Goal: Task Accomplishment & Management: Complete application form

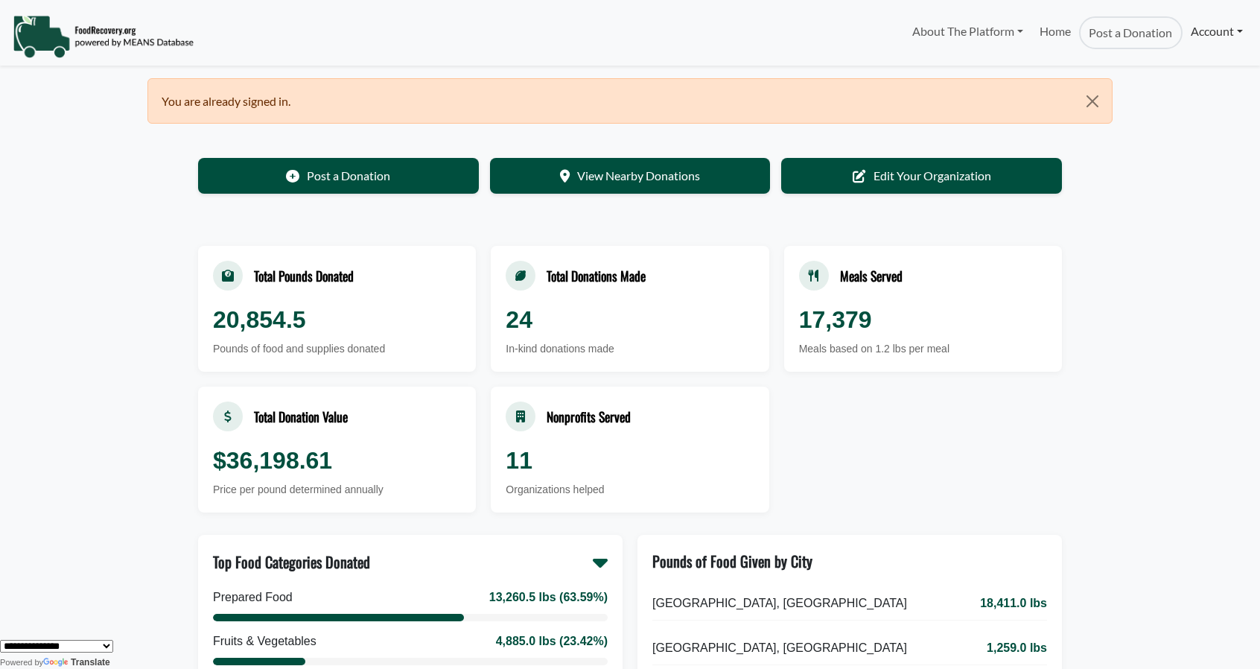
click at [1209, 38] on link "Account" at bounding box center [1217, 31] width 69 height 30
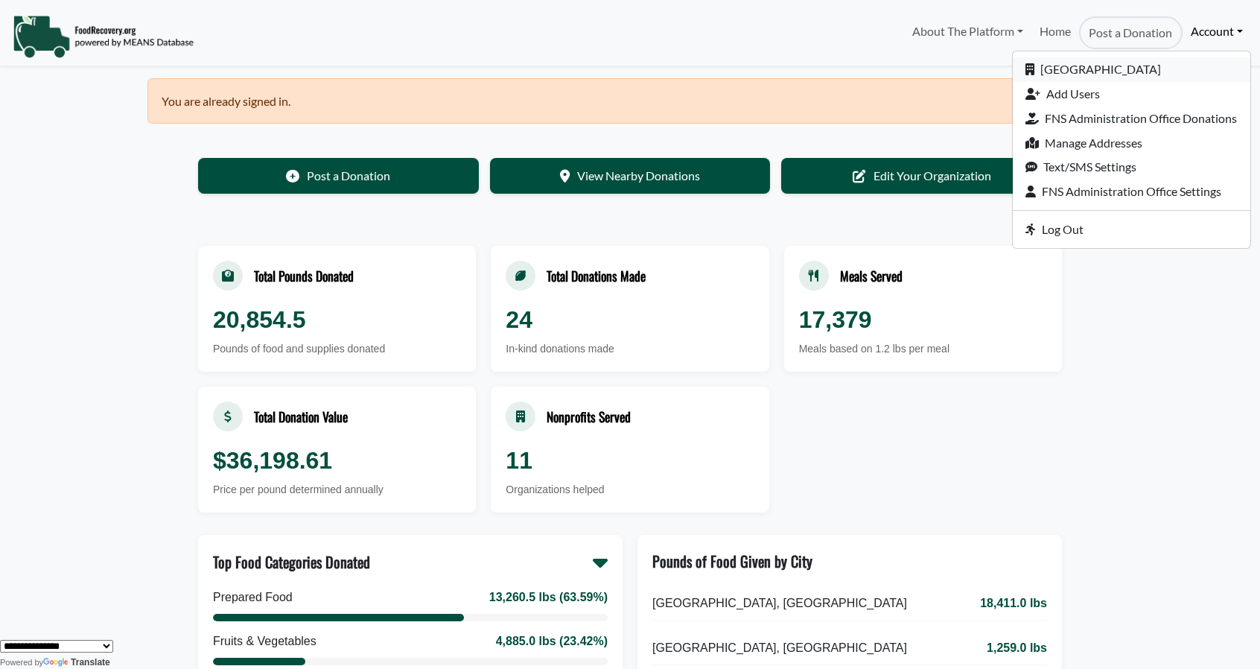
click at [1093, 64] on link "[GEOGRAPHIC_DATA]" at bounding box center [1132, 69] width 238 height 25
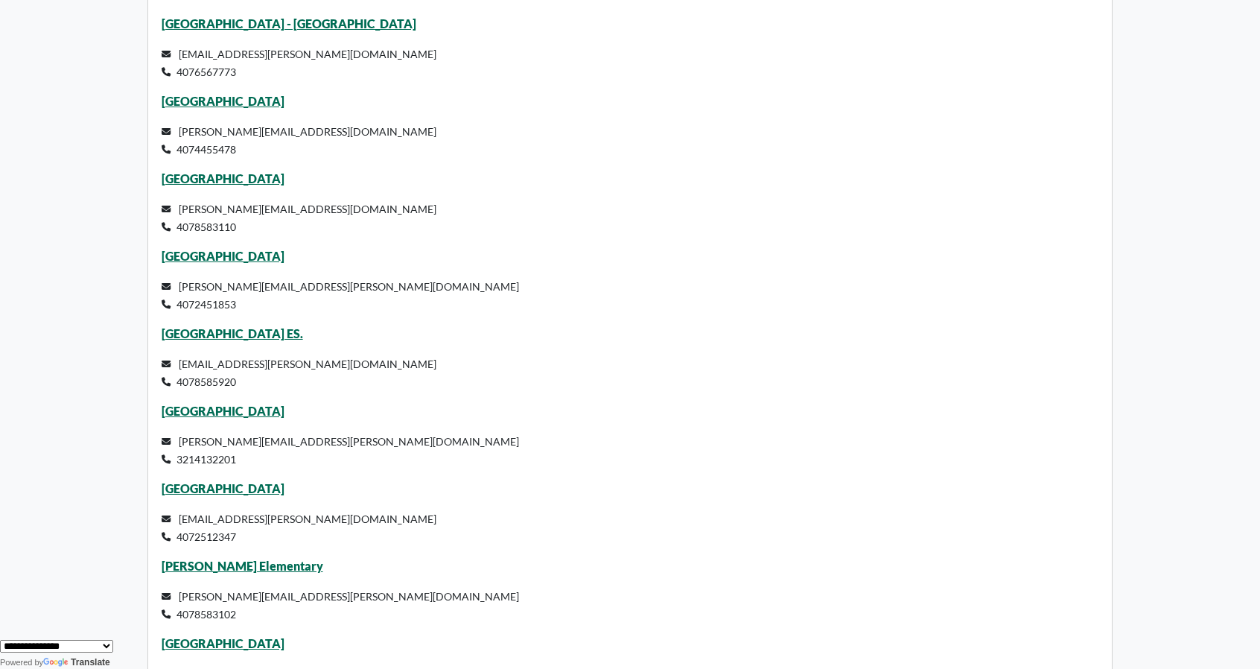
scroll to position [6035, 0]
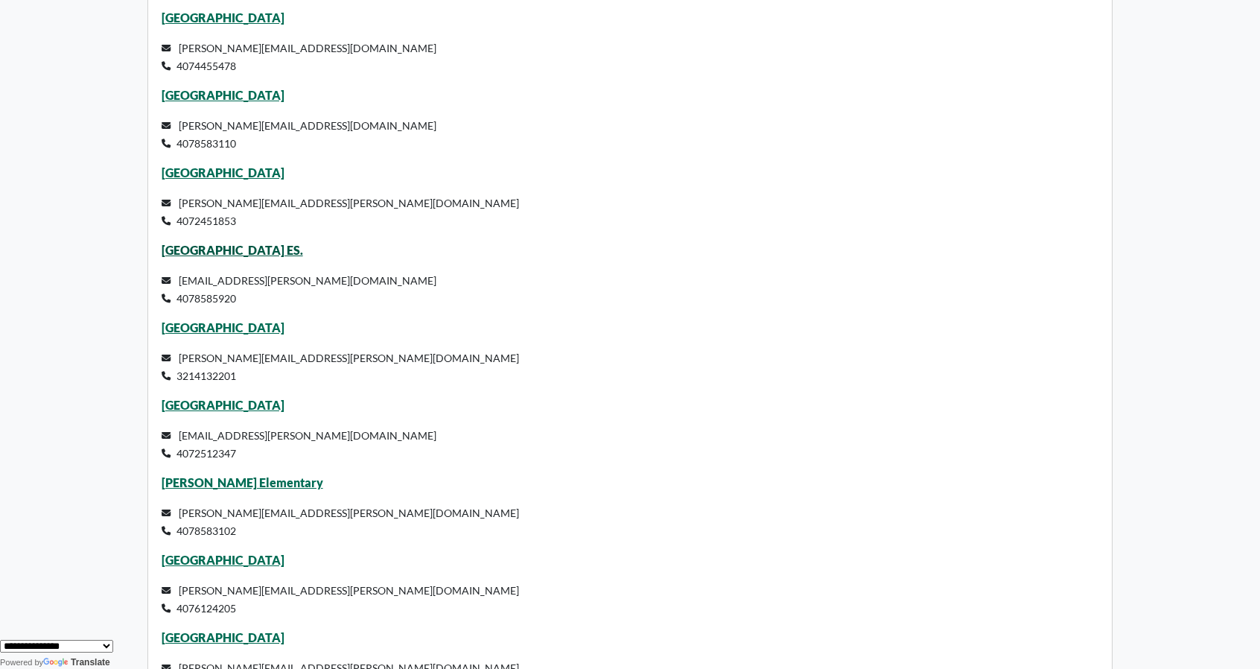
click at [206, 248] on link "West Creek ES." at bounding box center [233, 250] width 142 height 14
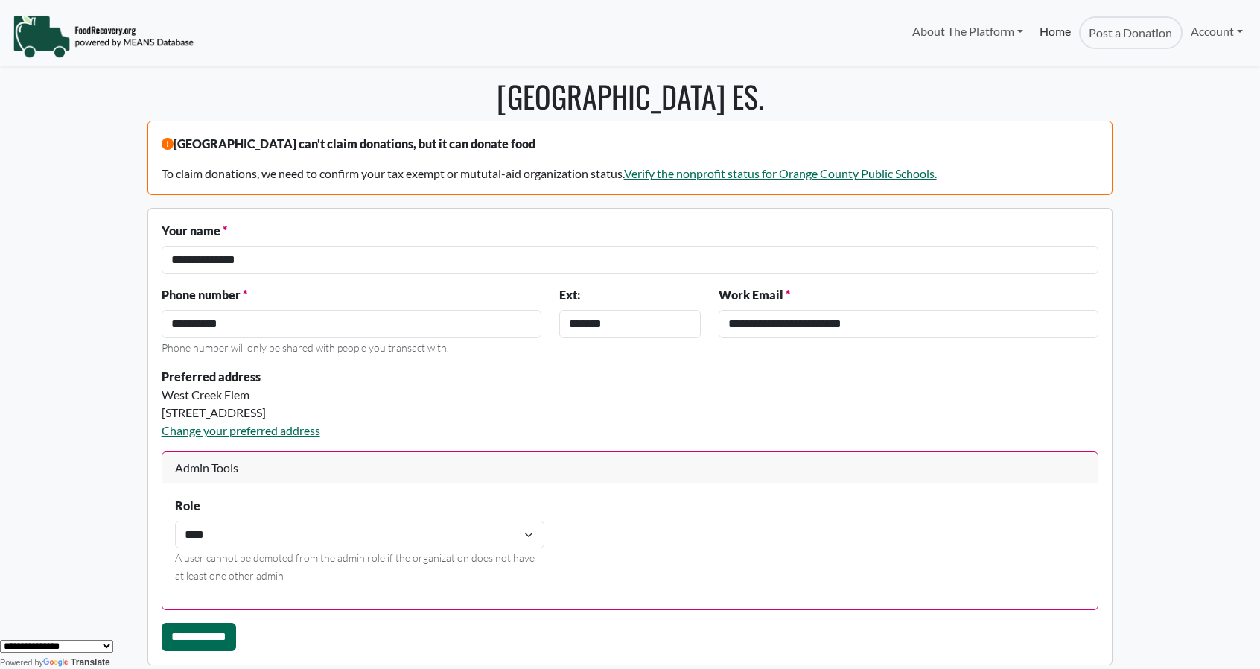
click at [1047, 28] on link "Home" at bounding box center [1056, 32] width 48 height 33
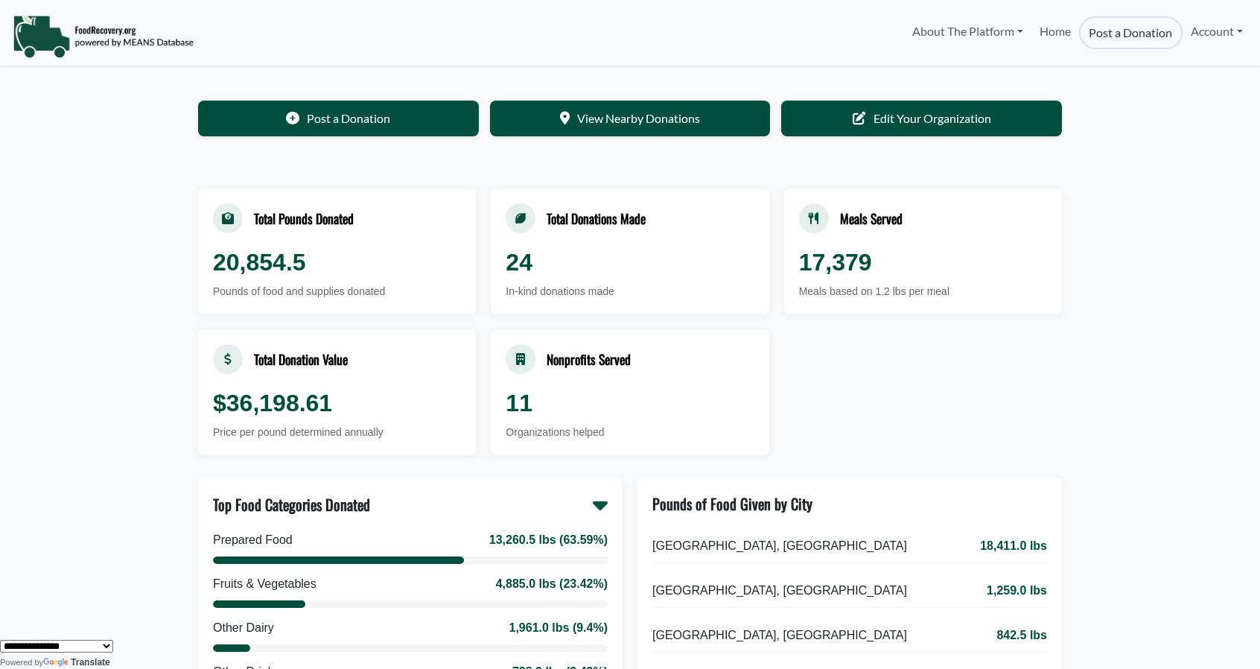
click at [1119, 40] on link "Post a Donation" at bounding box center [1130, 32] width 103 height 33
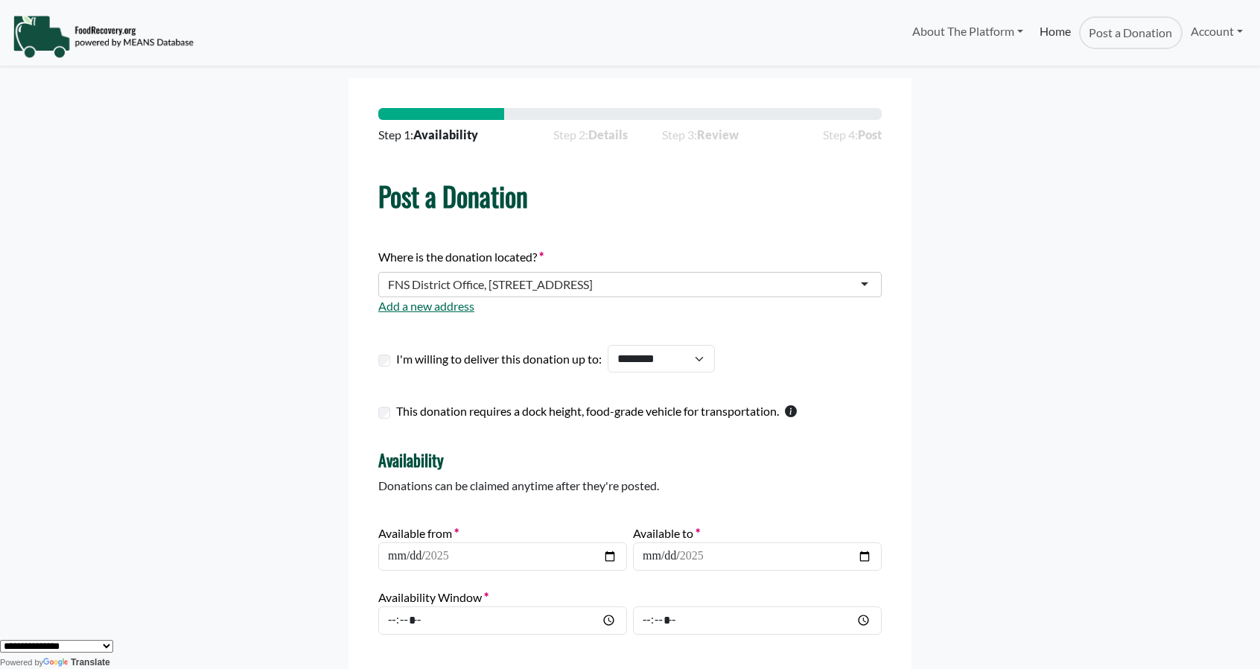
click at [1047, 32] on link "Home" at bounding box center [1056, 32] width 48 height 33
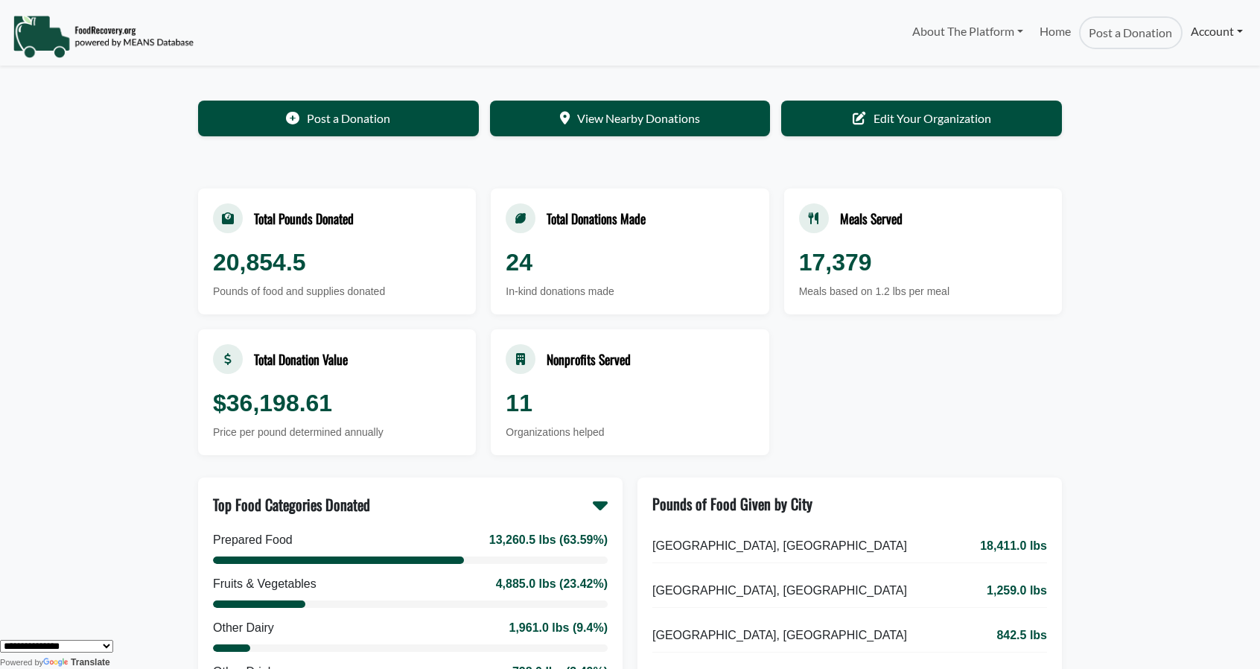
click at [1208, 32] on link "Account" at bounding box center [1217, 31] width 69 height 30
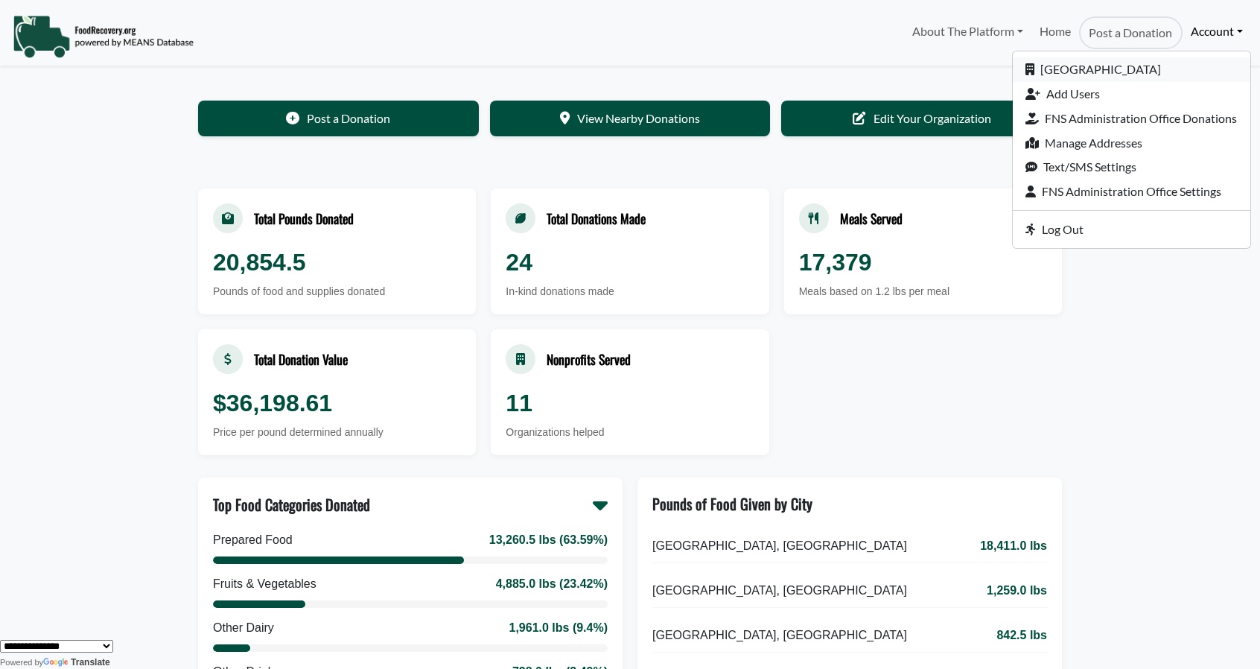
click at [1063, 67] on link "[GEOGRAPHIC_DATA]" at bounding box center [1132, 69] width 238 height 25
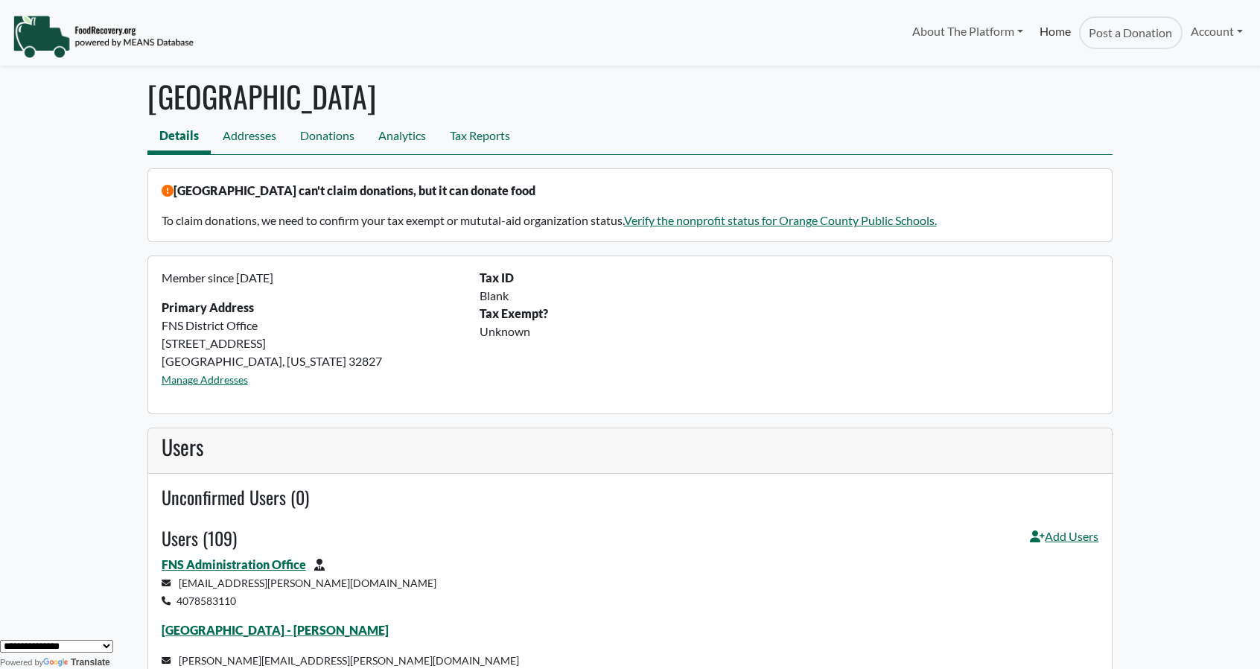
click at [1057, 33] on link "Home" at bounding box center [1056, 32] width 48 height 33
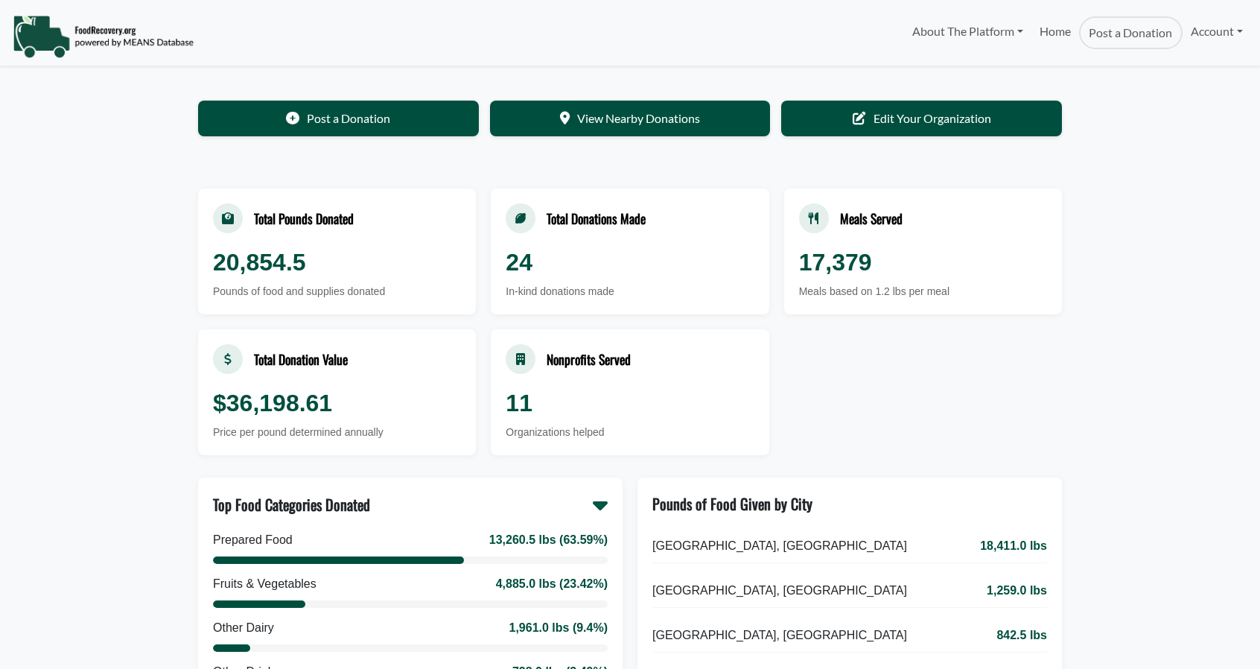
select select "Language Translate Widget"
click at [950, 34] on link "About The Platform" at bounding box center [967, 31] width 127 height 30
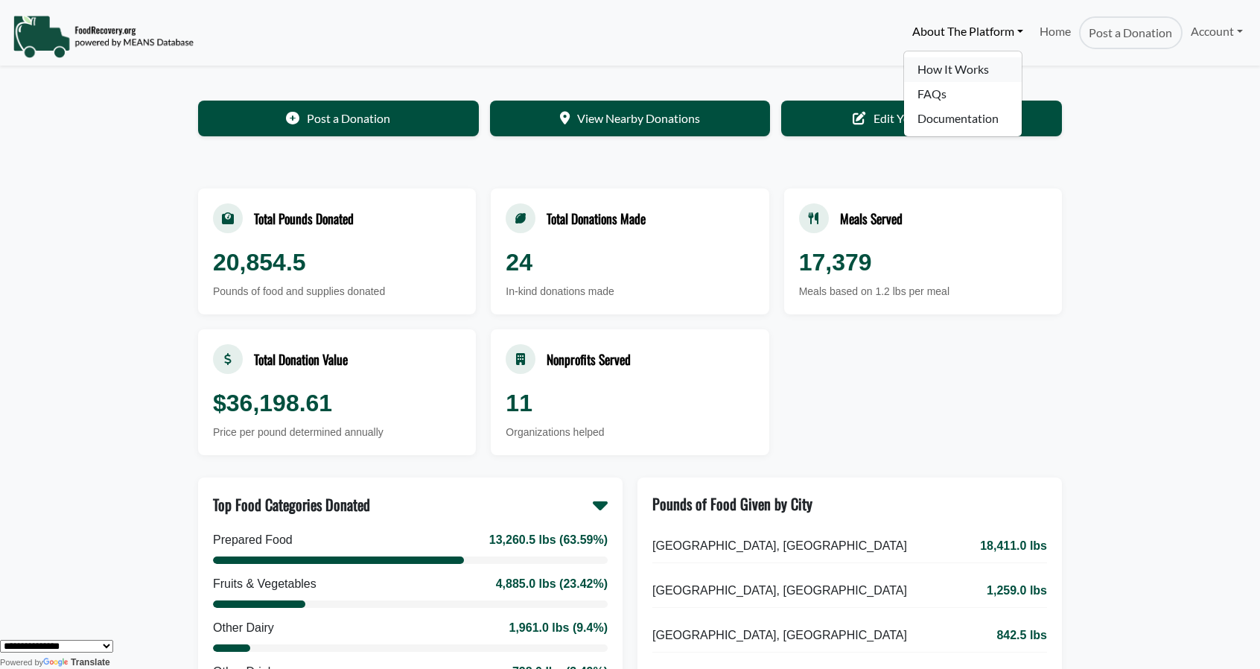
click at [950, 68] on link "How It Works" at bounding box center [963, 69] width 118 height 25
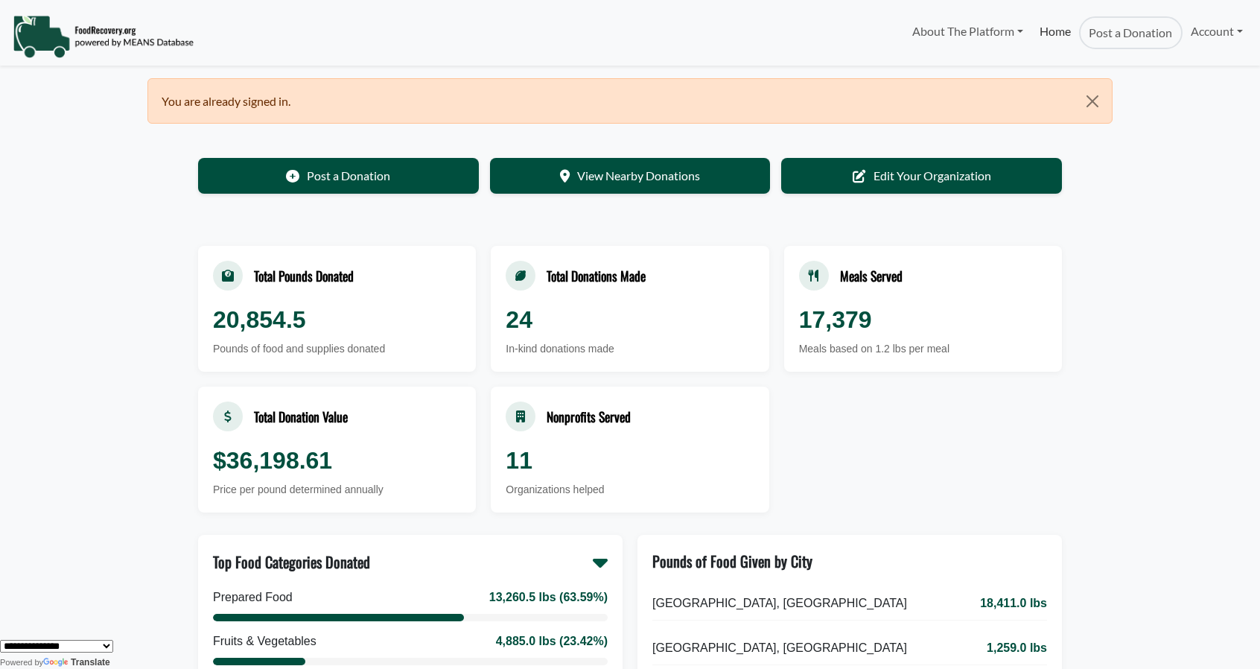
click at [1056, 32] on link "Home" at bounding box center [1056, 32] width 48 height 33
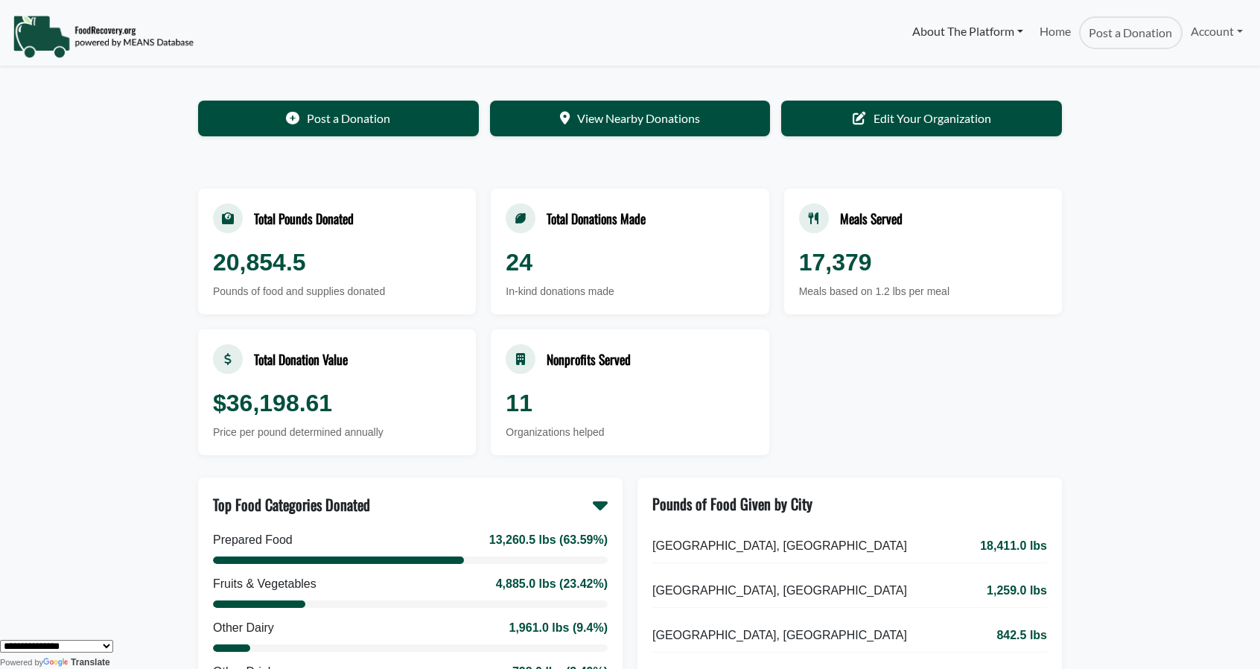
click at [987, 30] on link "About The Platform" at bounding box center [967, 31] width 127 height 30
click at [926, 101] on link "FAQs" at bounding box center [963, 94] width 118 height 25
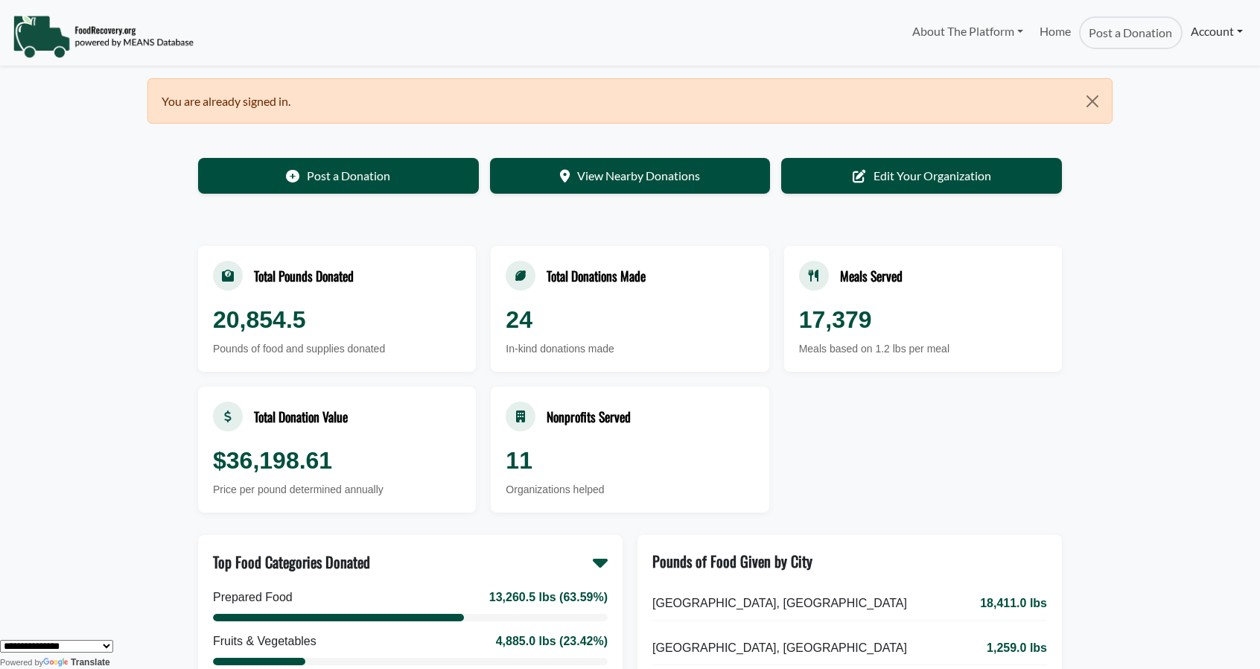
click at [1207, 34] on link "Account" at bounding box center [1217, 31] width 69 height 30
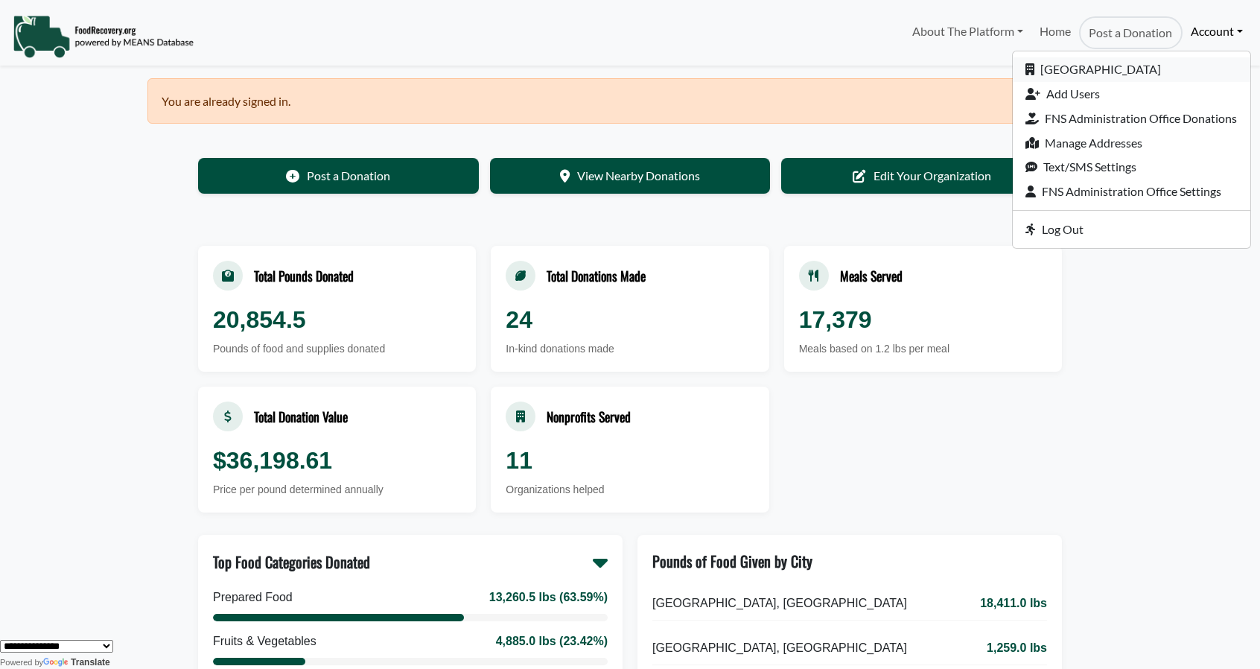
click at [1088, 67] on link "[GEOGRAPHIC_DATA]" at bounding box center [1132, 69] width 238 height 25
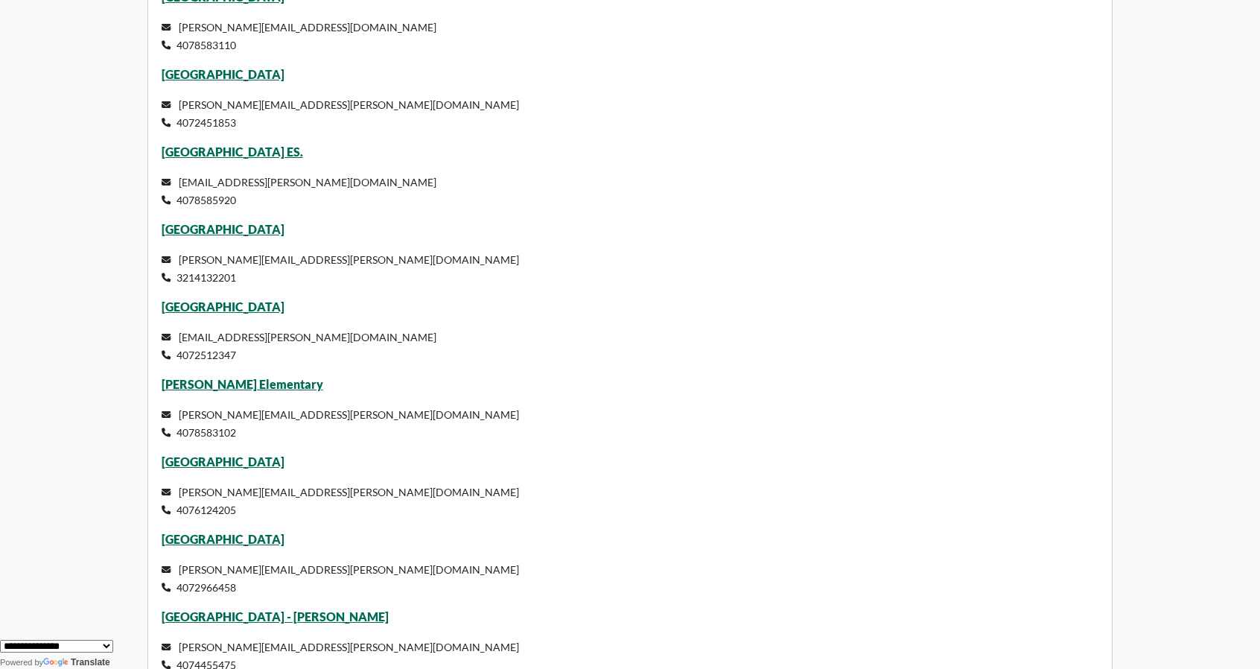
scroll to position [6110, 0]
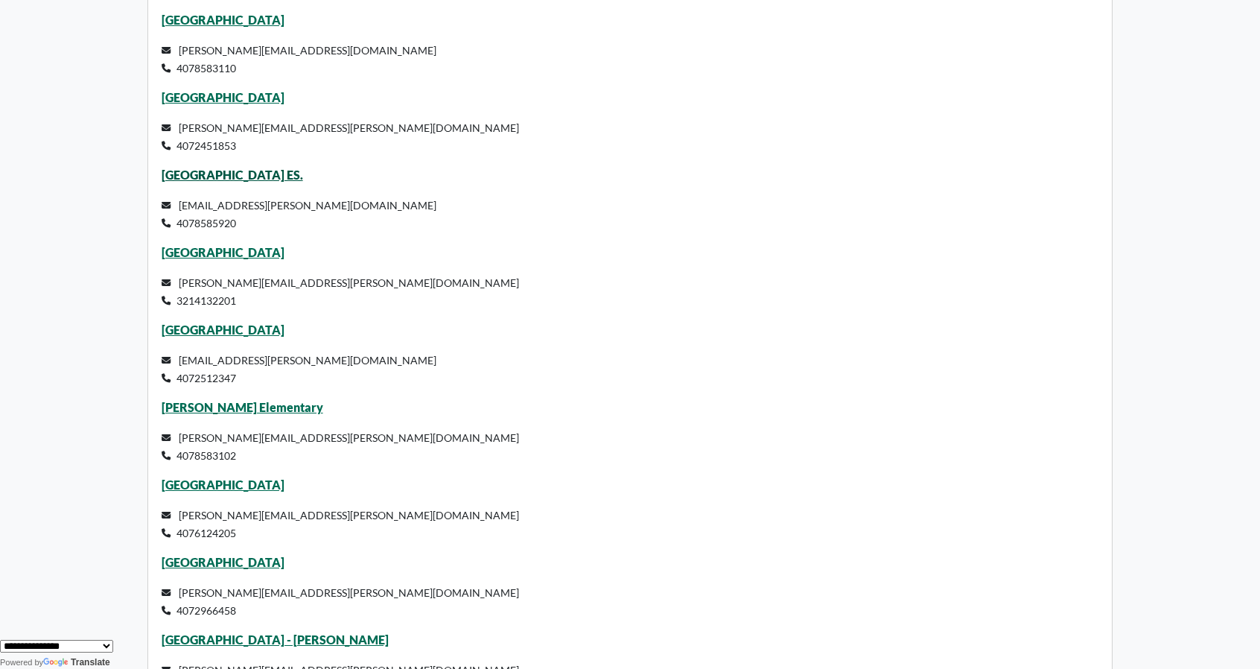
click at [186, 170] on link "West Creek ES." at bounding box center [233, 175] width 142 height 14
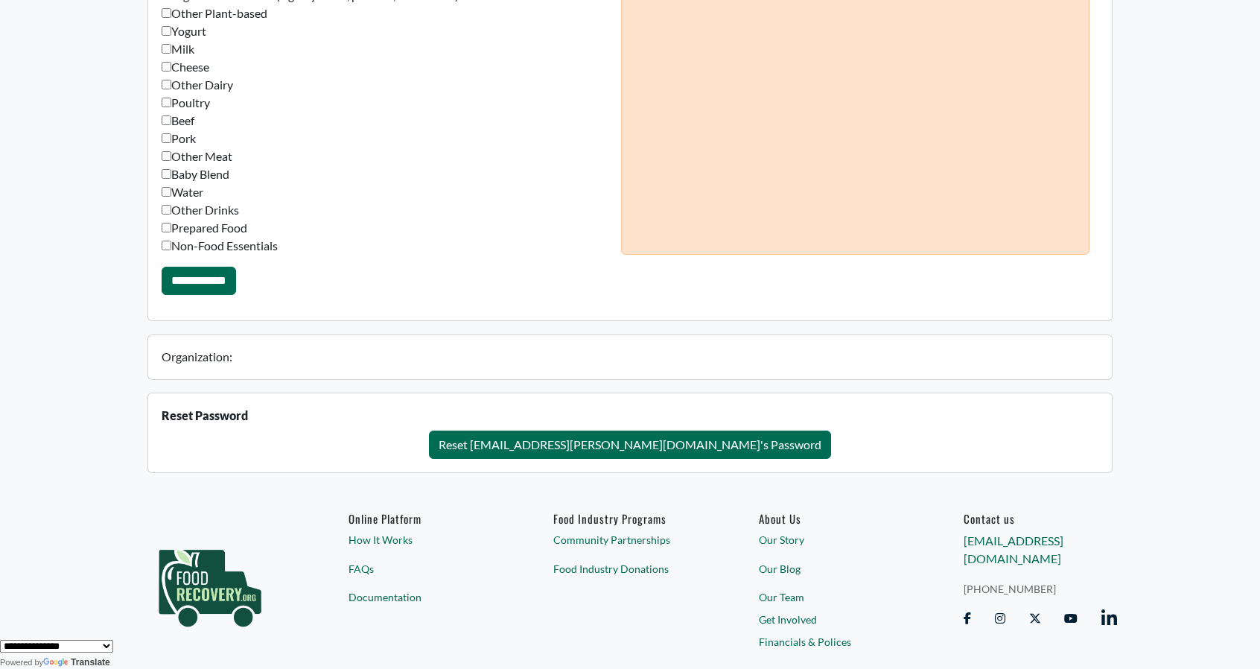
scroll to position [1184, 0]
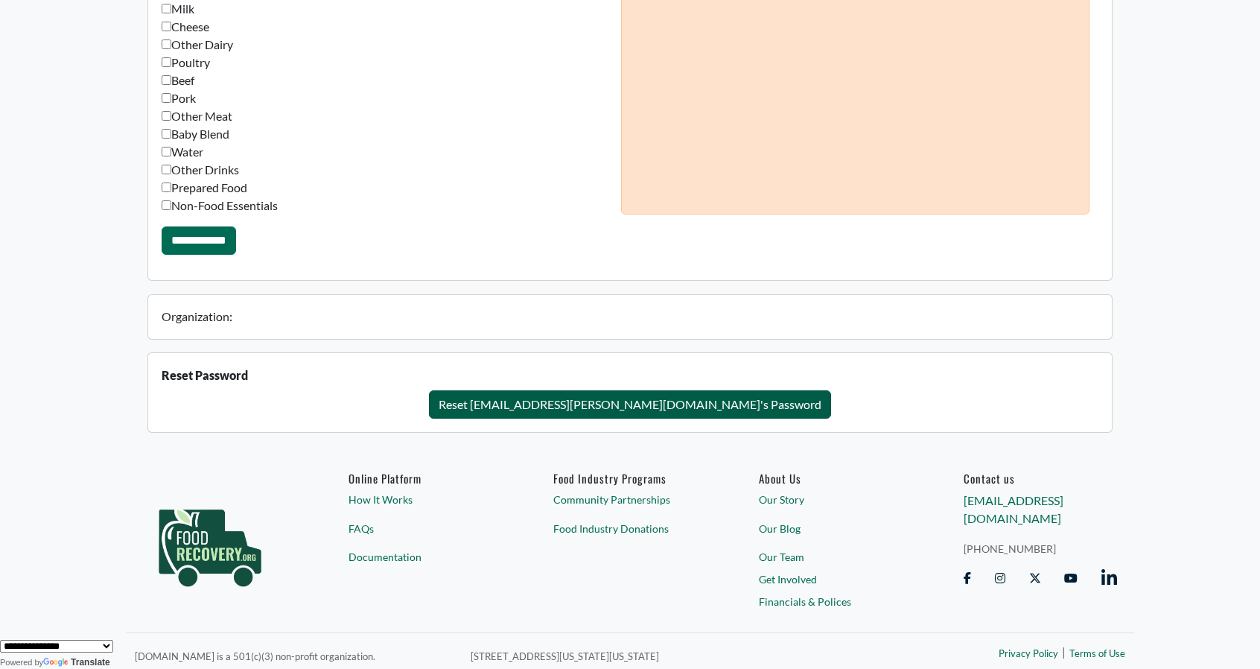
click at [577, 399] on button "Reset starletha.foster@ocps.net's Password" at bounding box center [630, 404] width 402 height 28
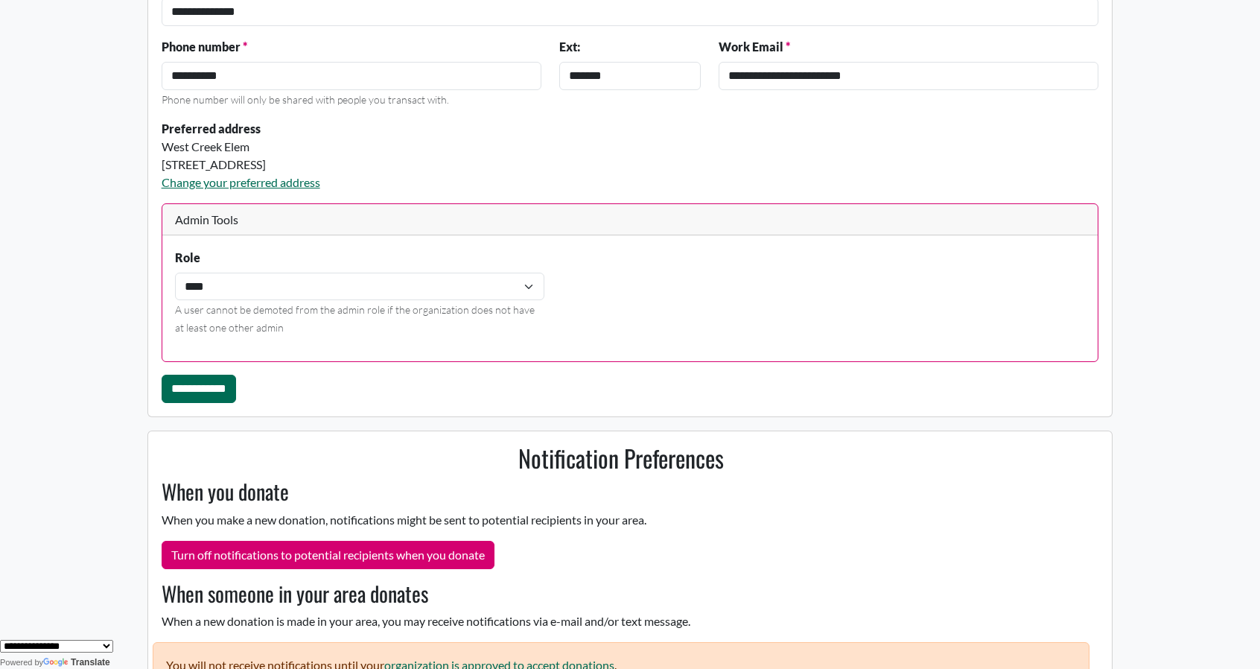
scroll to position [0, 0]
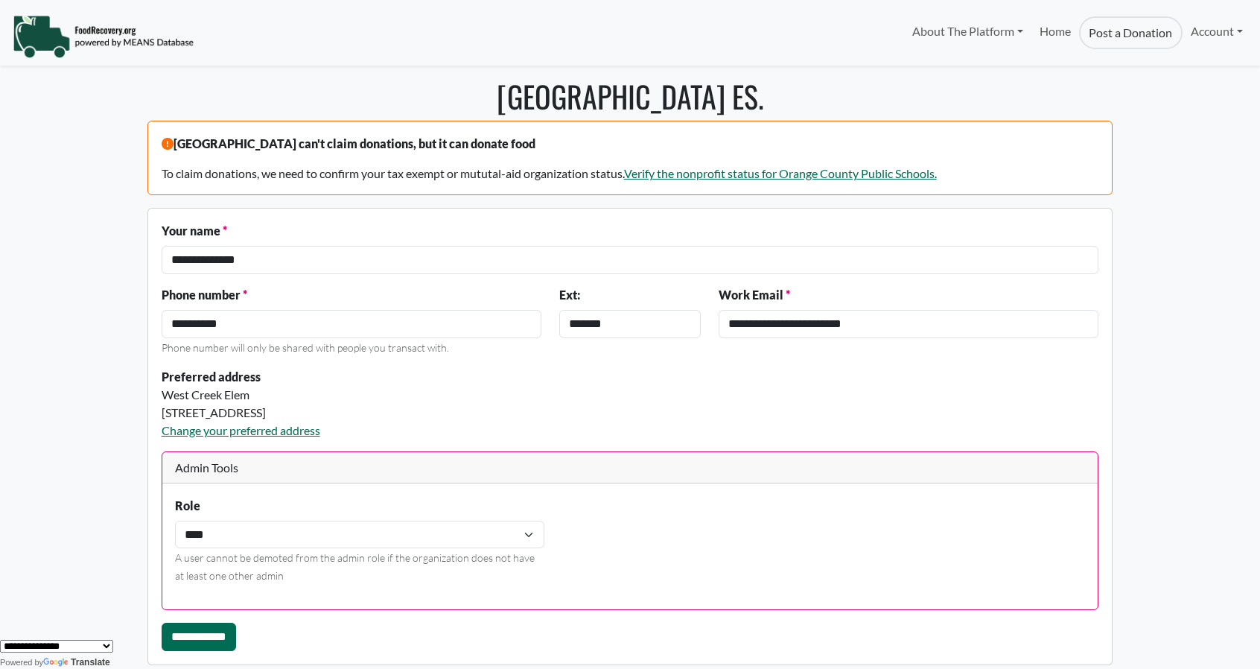
click at [1149, 36] on link "Post a Donation" at bounding box center [1130, 32] width 103 height 33
